Goal: Find specific page/section: Find specific page/section

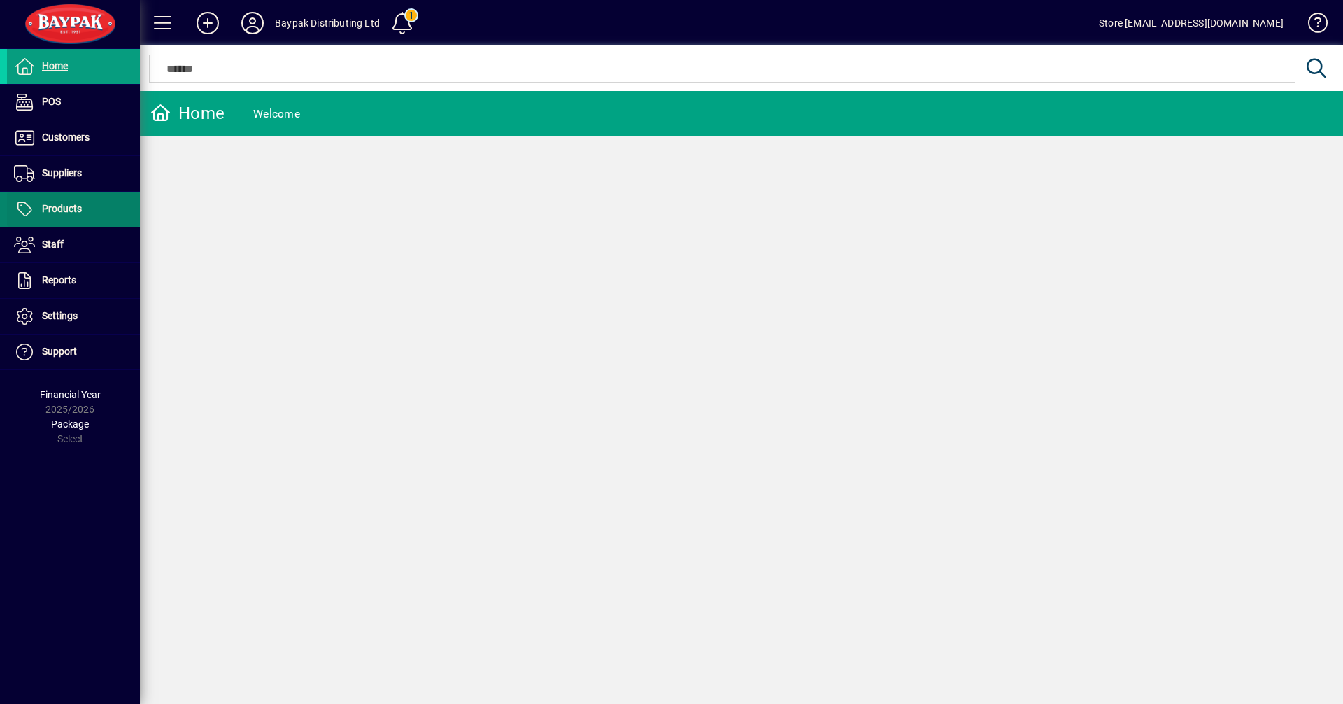
click at [57, 204] on span "Products" at bounding box center [62, 208] width 40 height 11
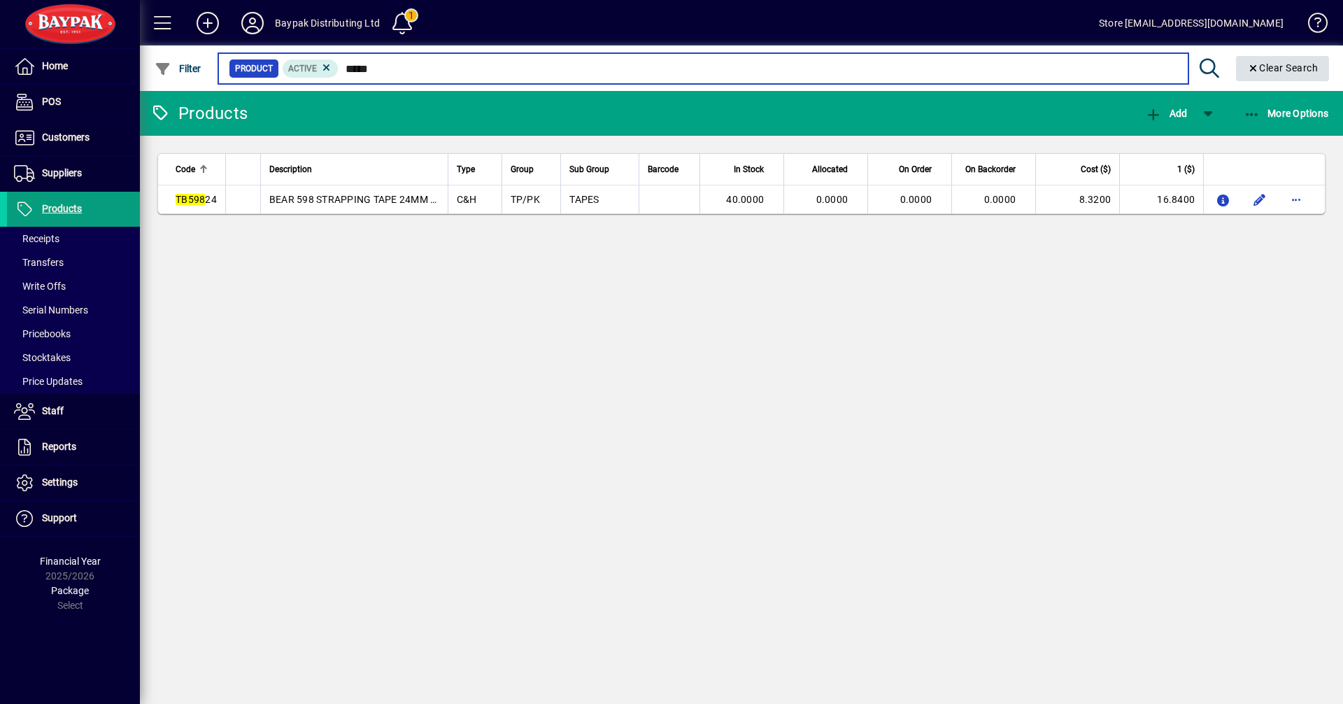
type input "*****"
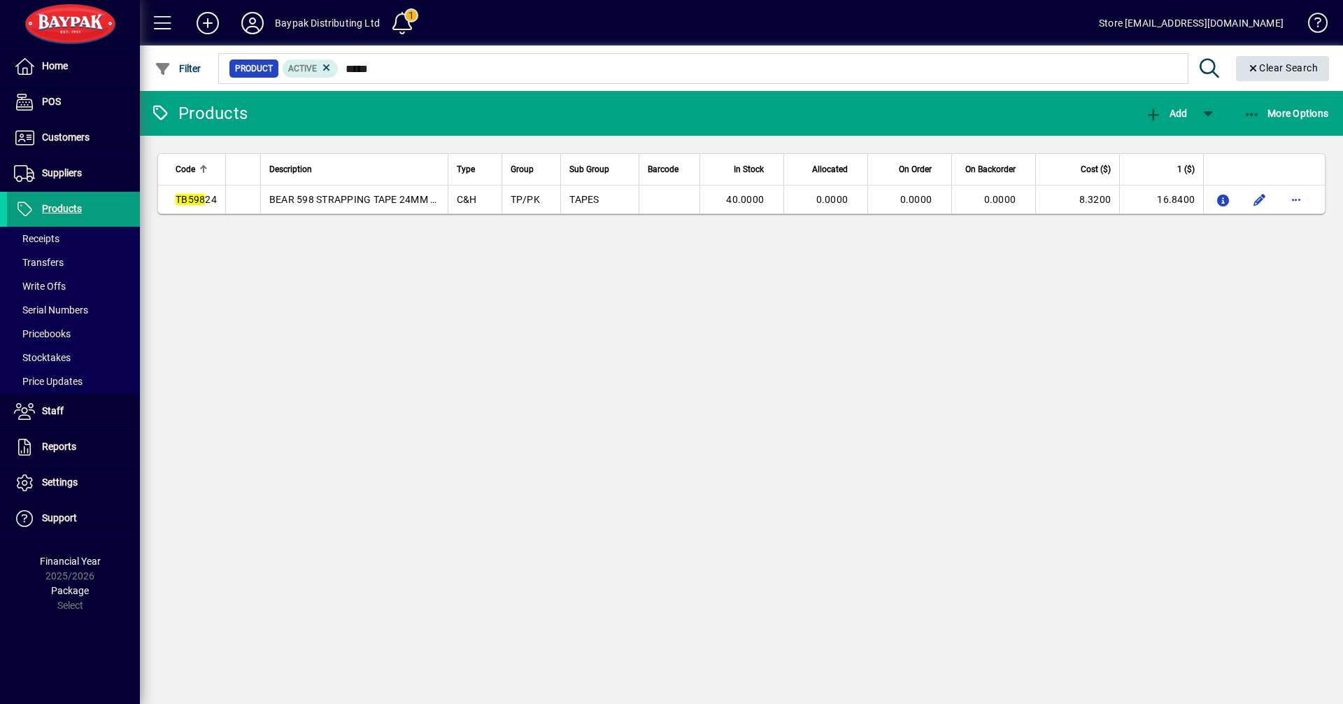
click at [1283, 63] on span "Clear Search" at bounding box center [1283, 67] width 71 height 11
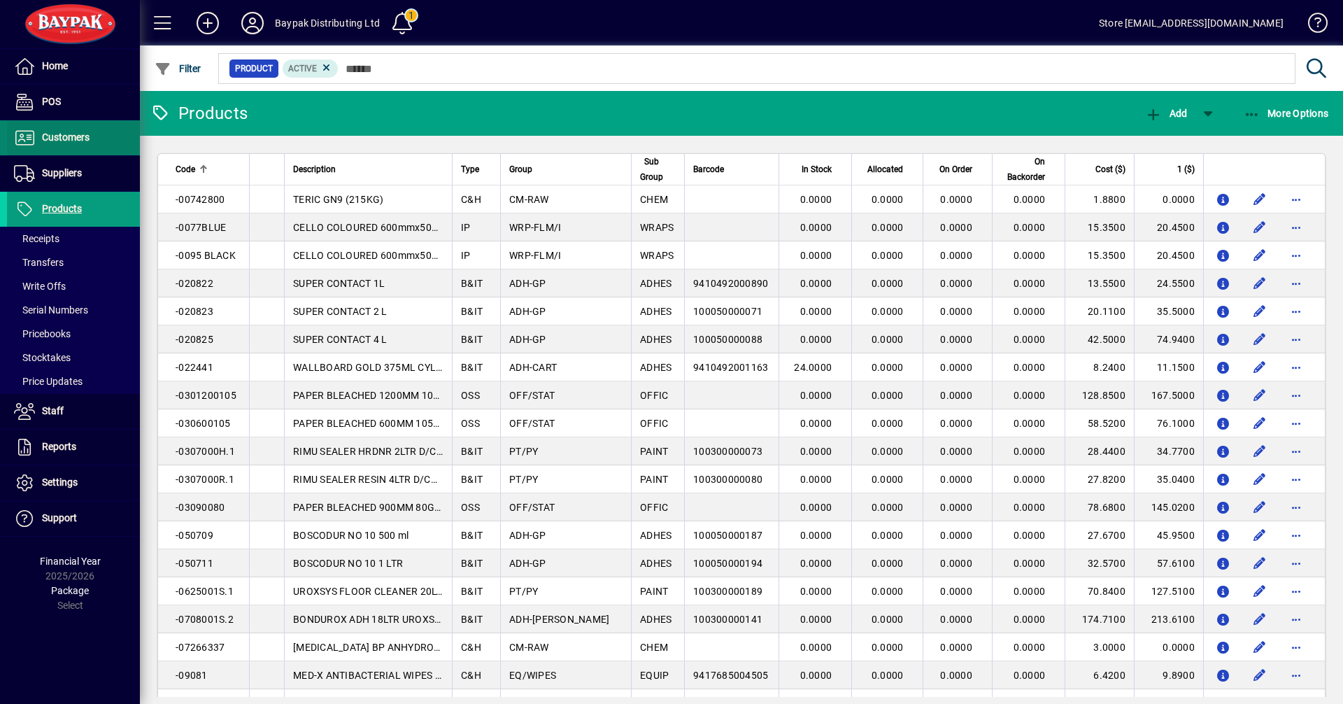
click at [52, 137] on span "Customers" at bounding box center [66, 137] width 48 height 11
